Goal: Obtain resource: Download file/media

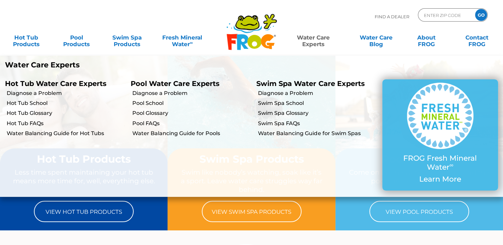
click at [319, 37] on link "Water Care Experts" at bounding box center [314, 37] width 64 height 13
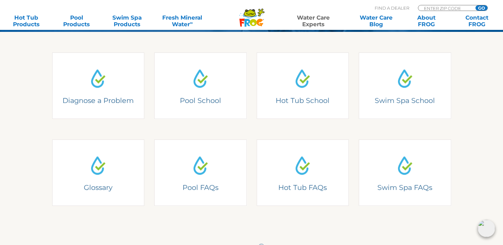
scroll to position [158, 0]
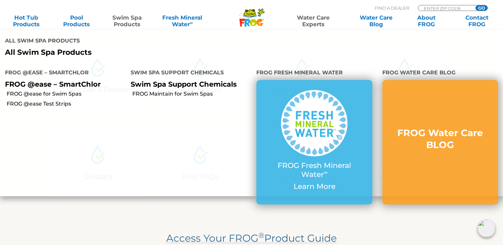
click at [122, 20] on link "Swim Spa Products" at bounding box center [126, 20] width 39 height 13
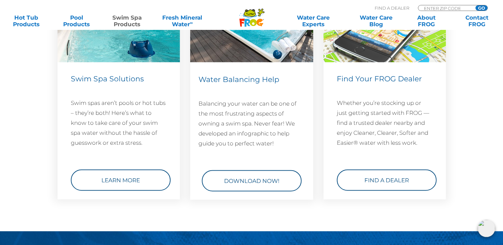
scroll to position [981, 0]
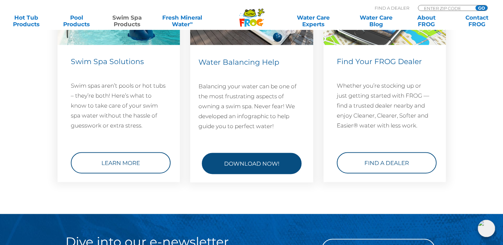
click at [257, 156] on link "Download Now!" at bounding box center [252, 163] width 100 height 21
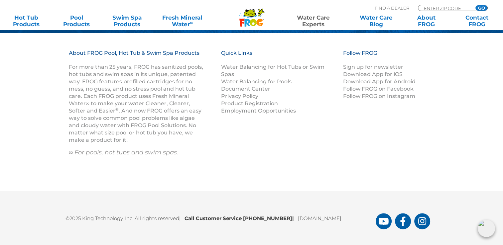
scroll to position [991, 0]
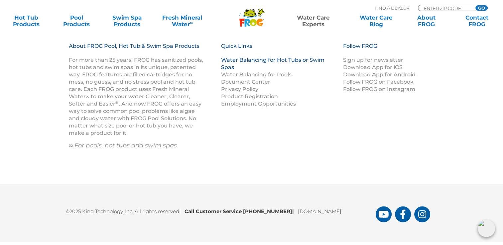
click at [244, 59] on link "Water Balancing for Hot Tubs or Swim Spas" at bounding box center [272, 64] width 103 height 14
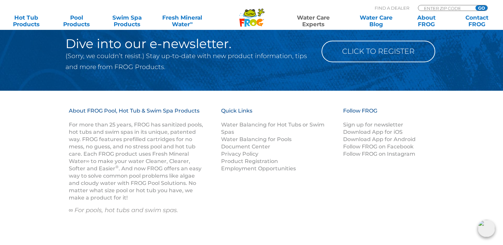
scroll to position [928, 0]
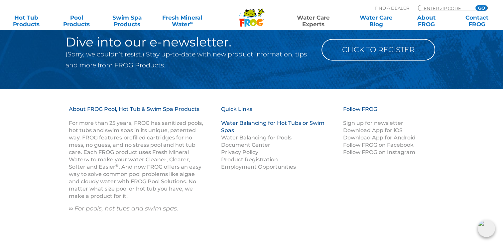
click at [256, 124] on link "Water Balancing for Hot Tubs or Swim Spas" at bounding box center [272, 127] width 103 height 14
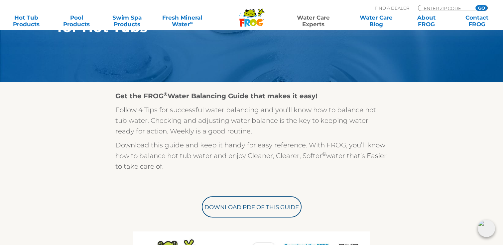
scroll to position [125, 0]
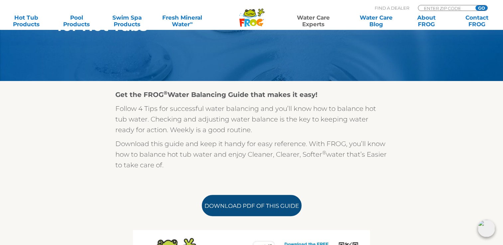
click at [242, 207] on link "Download PDF of this Guide" at bounding box center [252, 205] width 100 height 21
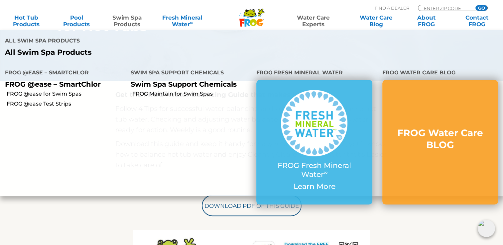
click at [146, 86] on p "Swim Spa Support Chemicals" at bounding box center [189, 84] width 116 height 8
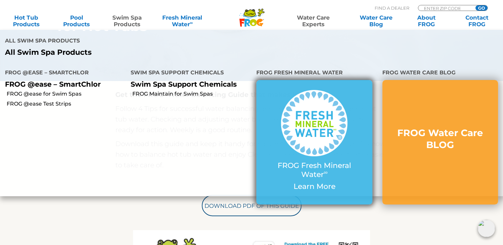
click at [315, 138] on img at bounding box center [314, 123] width 67 height 67
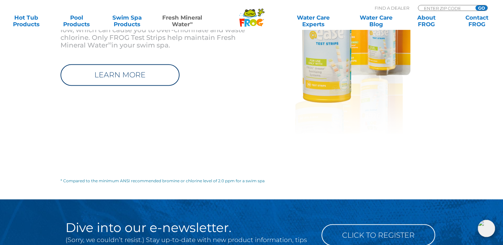
scroll to position [1085, 0]
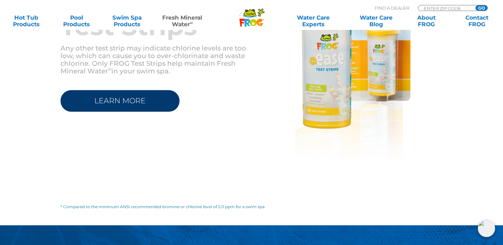
click at [125, 98] on link "LEARN MORE" at bounding box center [120, 101] width 119 height 22
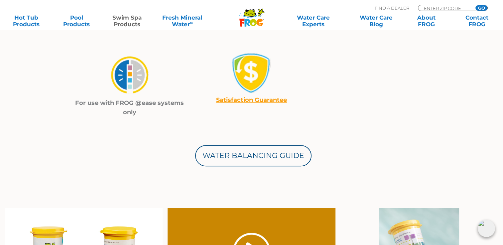
scroll to position [348, 0]
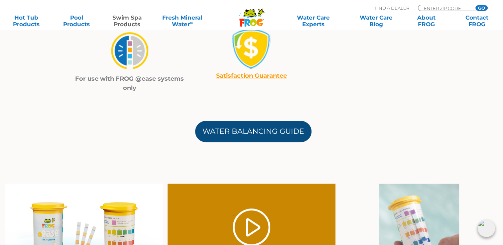
click at [285, 131] on link "Water Balancing Guide" at bounding box center [253, 131] width 116 height 21
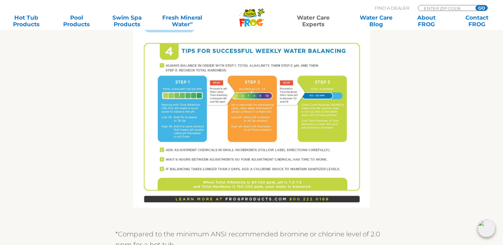
scroll to position [458, 0]
